Goal: Find specific page/section: Find specific page/section

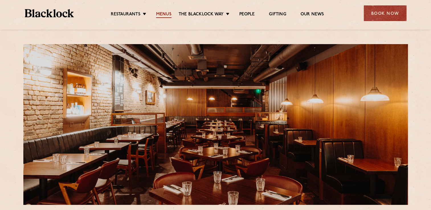
click at [164, 13] on link "Menus" at bounding box center [163, 15] width 15 height 6
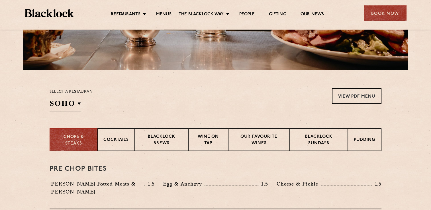
scroll to position [137, 0]
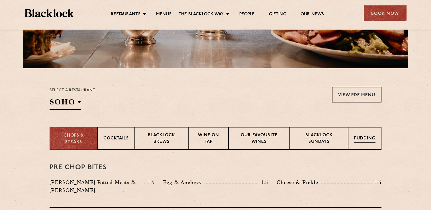
click at [366, 143] on div "Pudding" at bounding box center [364, 138] width 33 height 23
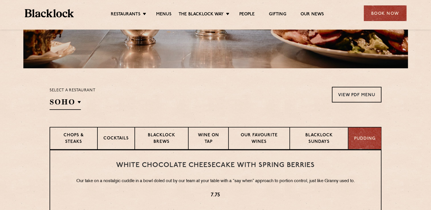
click at [366, 143] on div "Pudding" at bounding box center [364, 138] width 33 height 23
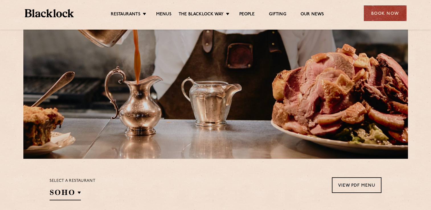
scroll to position [34, 0]
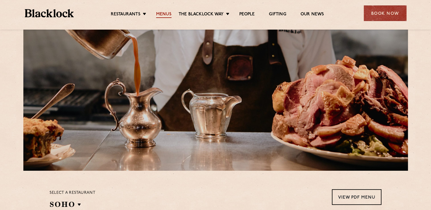
click at [166, 15] on link "Menus" at bounding box center [163, 15] width 15 height 6
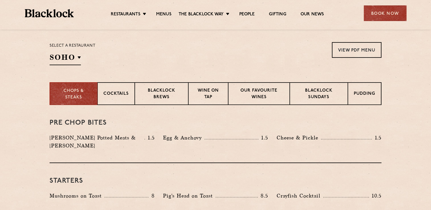
scroll to position [182, 0]
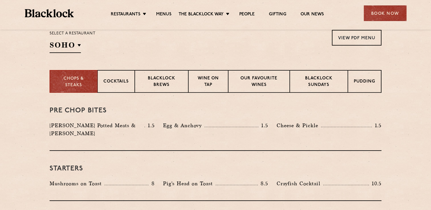
click at [178, 63] on section "Select a restaurant SOHO Soho Birmingham City Shoreditch Covent Garden Canary W…" at bounding box center [215, 40] width 431 height 59
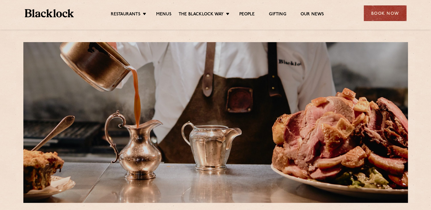
scroll to position [0, 0]
